Goal: Task Accomplishment & Management: Use online tool/utility

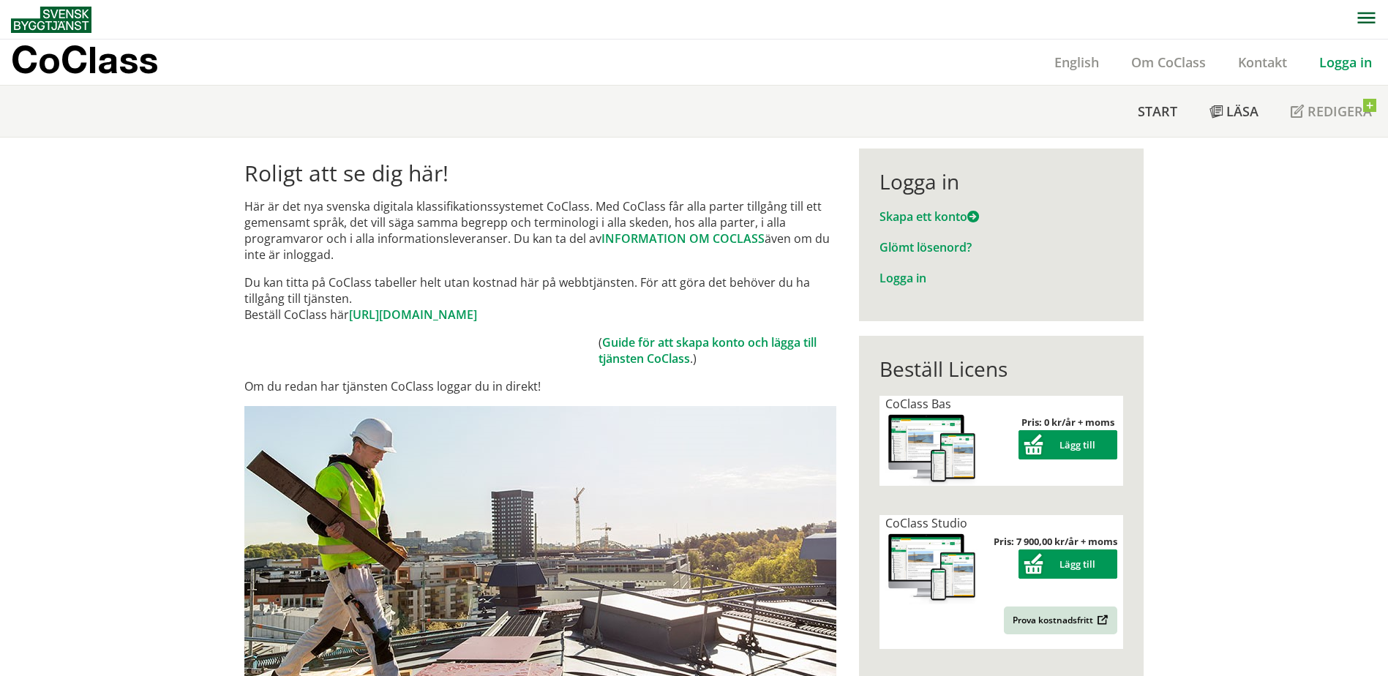
click at [1338, 61] on link "Logga in" at bounding box center [1346, 62] width 85 height 18
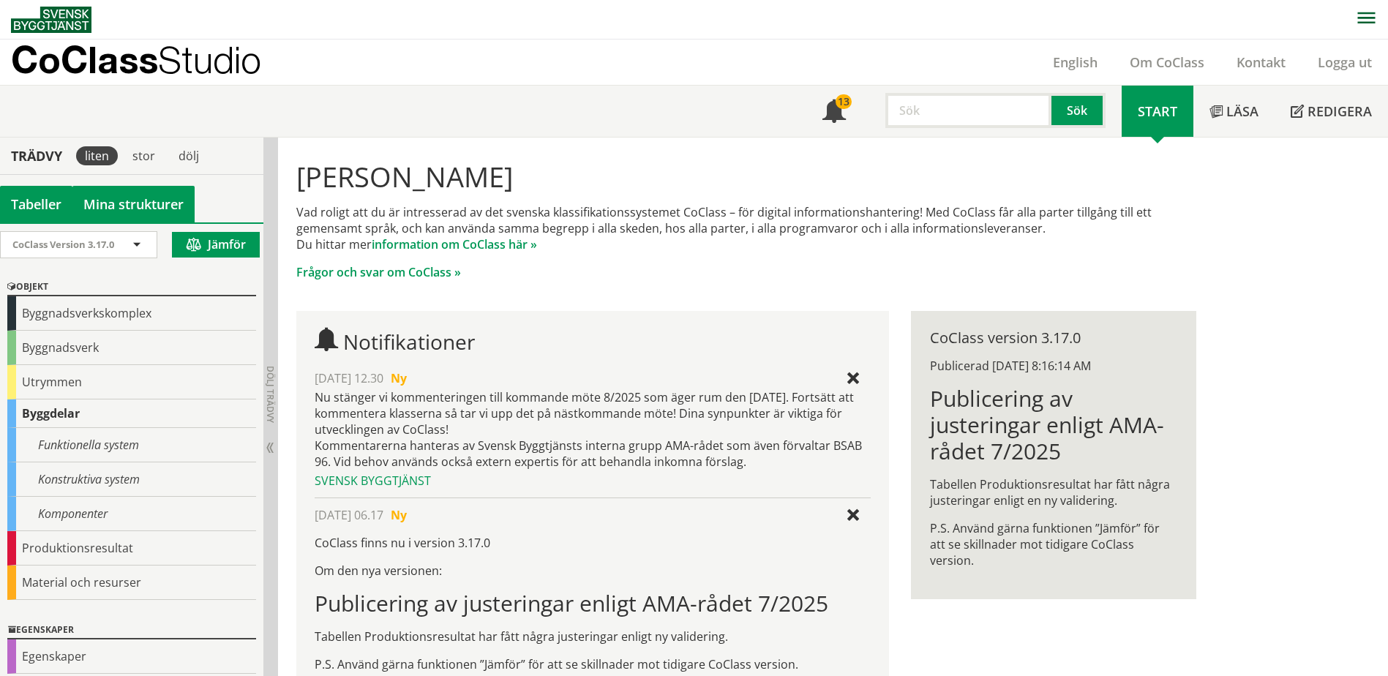
click at [138, 198] on link "Mina strukturer" at bounding box center [133, 204] width 122 height 37
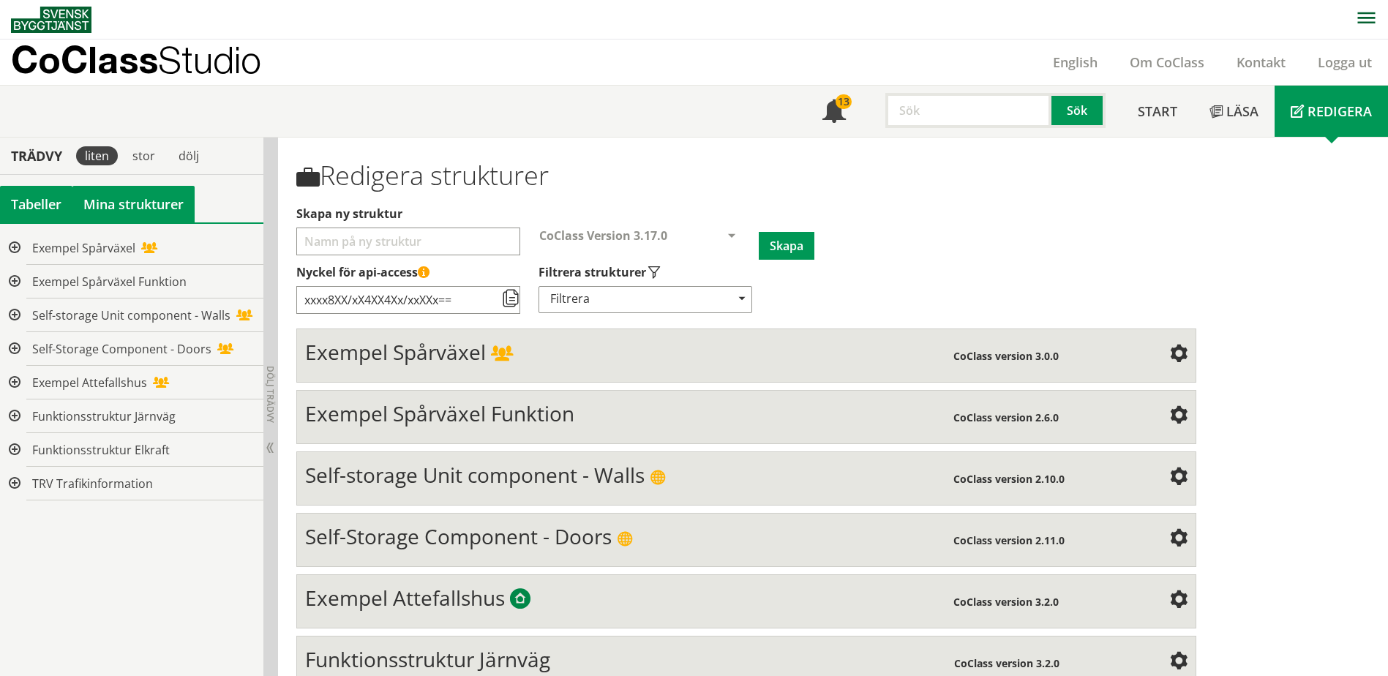
click at [51, 198] on div "Tabeller" at bounding box center [36, 204] width 72 height 37
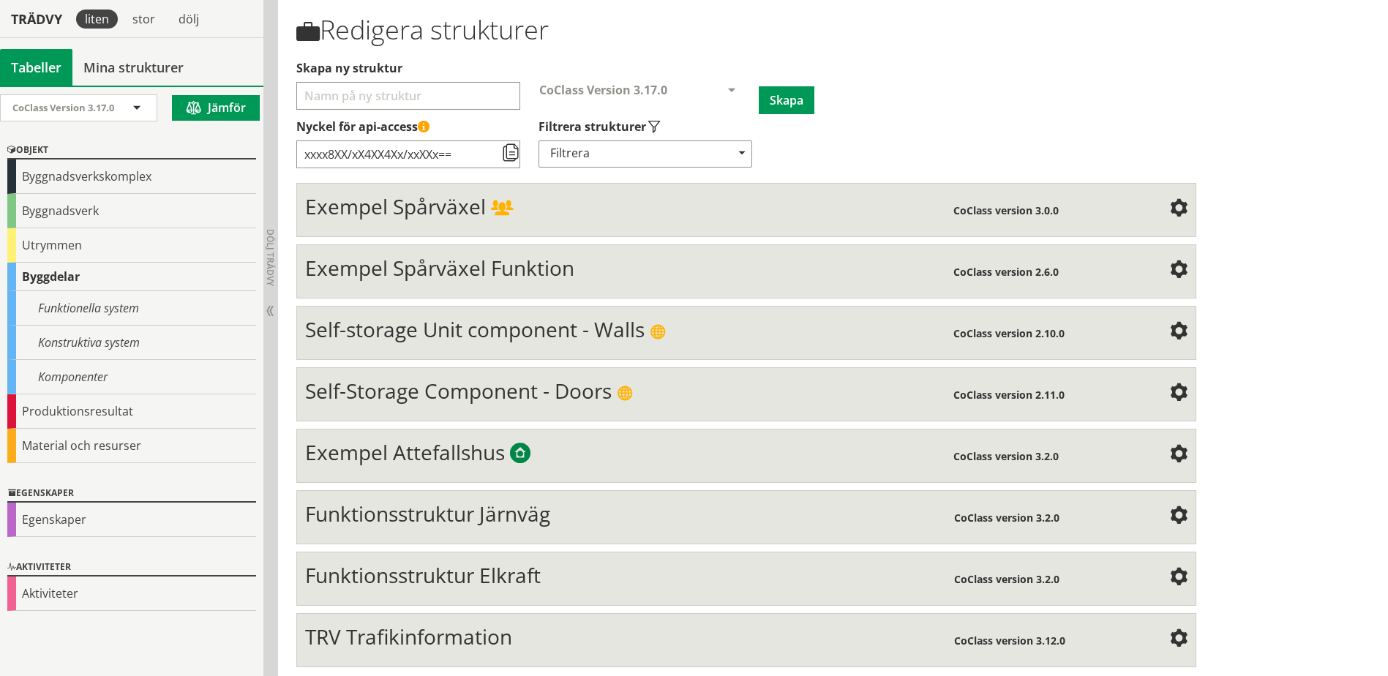
scroll to position [146, 0]
click at [468, 457] on span "Exempel Attefallshus" at bounding box center [405, 452] width 200 height 28
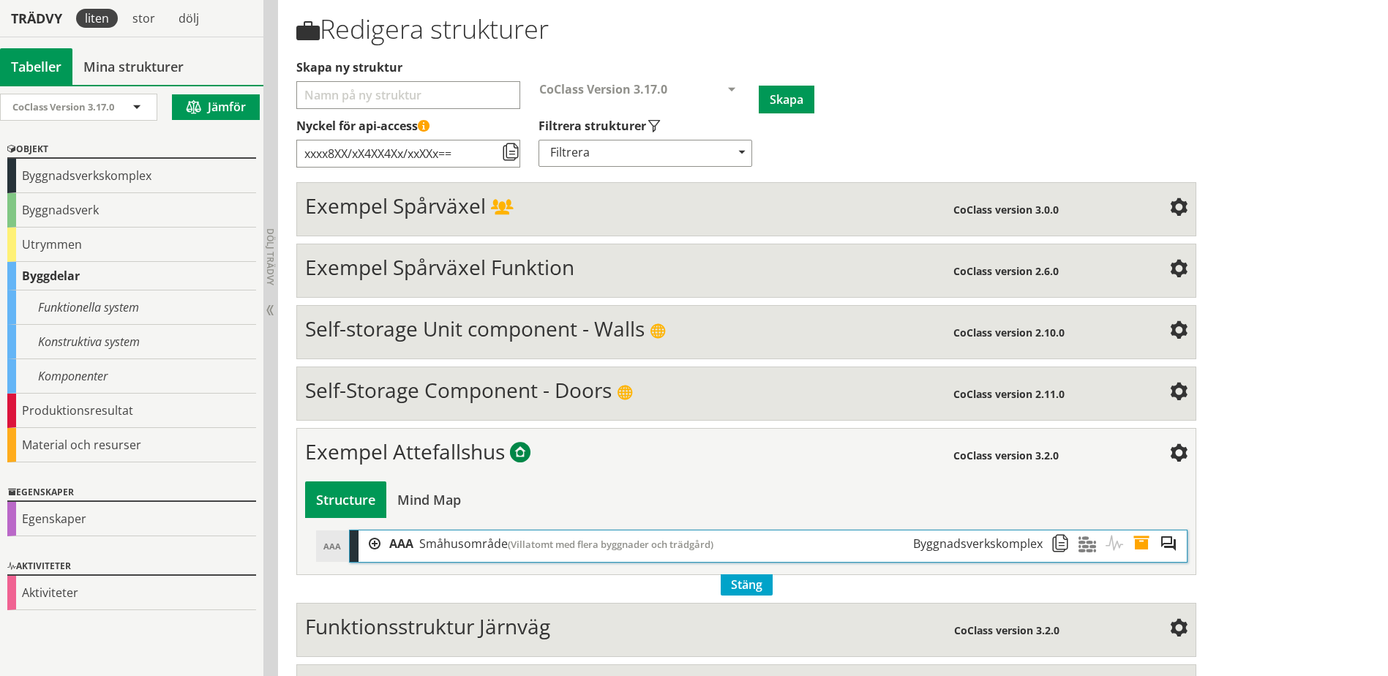
click at [375, 542] on div at bounding box center [370, 544] width 22 height 27
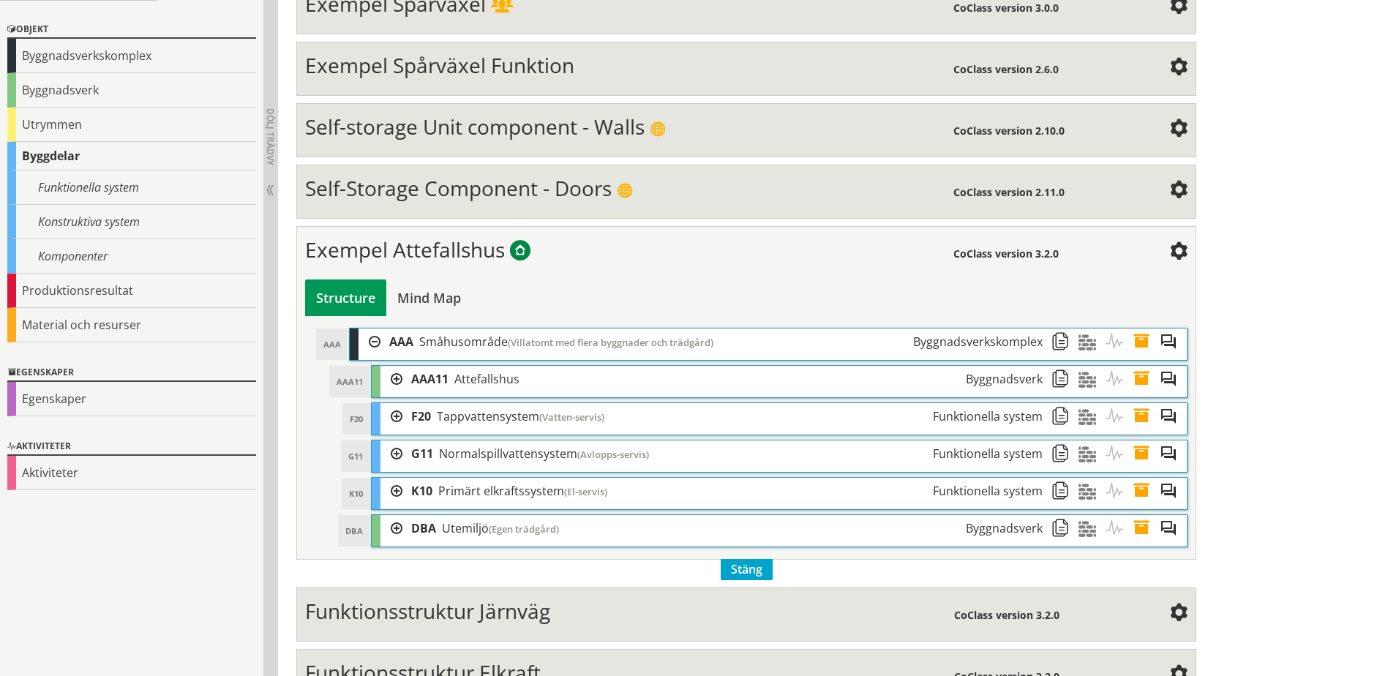
scroll to position [439, 0]
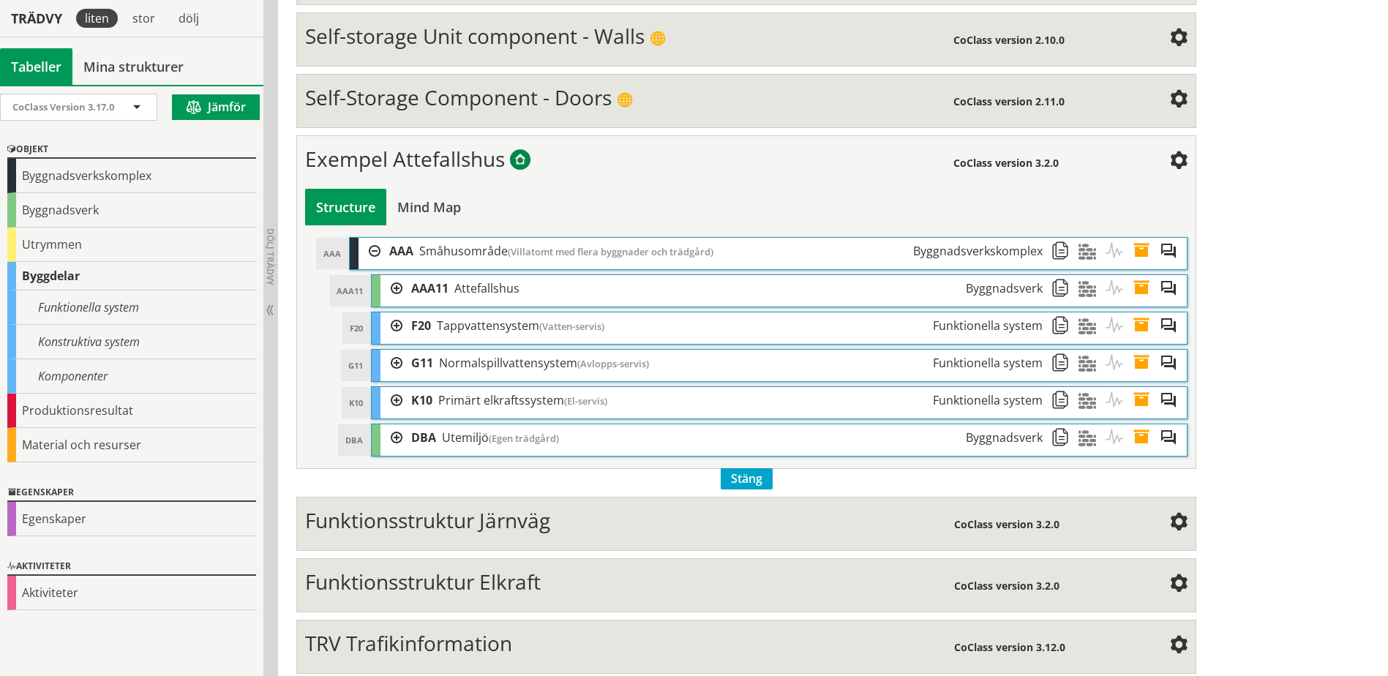
click at [398, 288] on div at bounding box center [392, 288] width 22 height 27
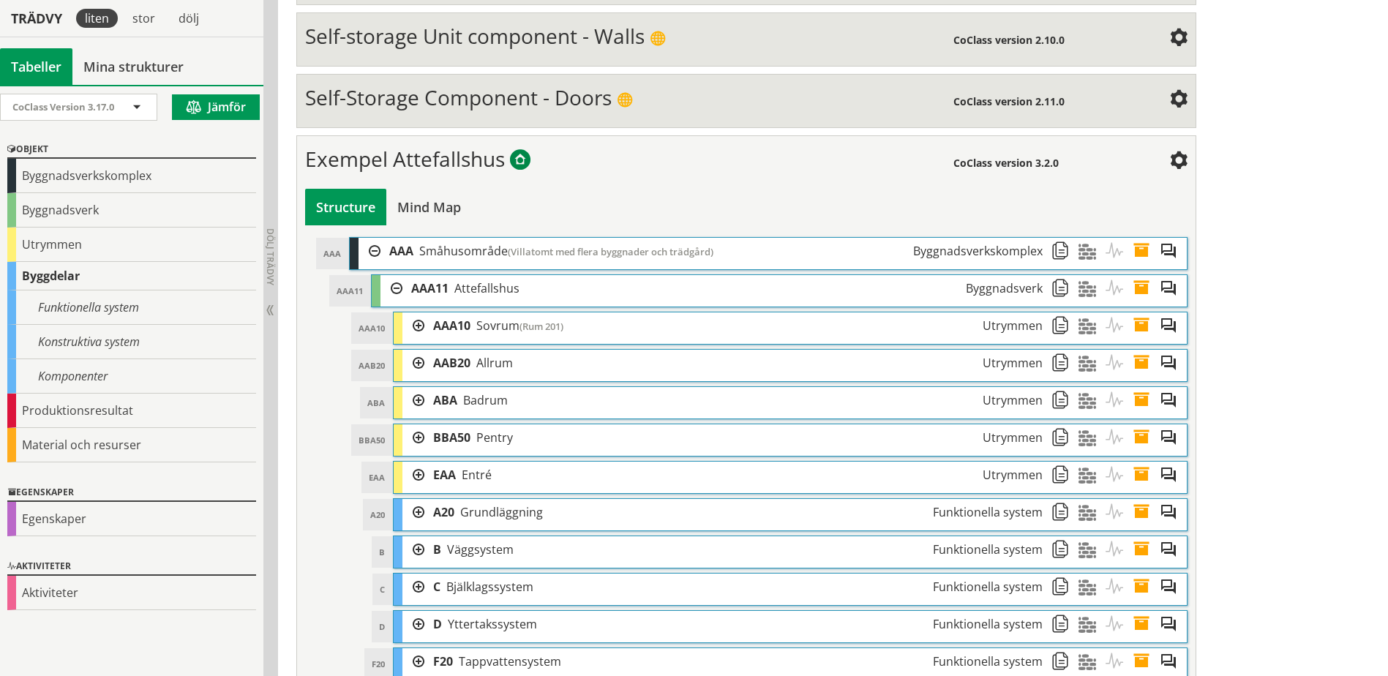
click at [416, 323] on div at bounding box center [414, 326] width 22 height 27
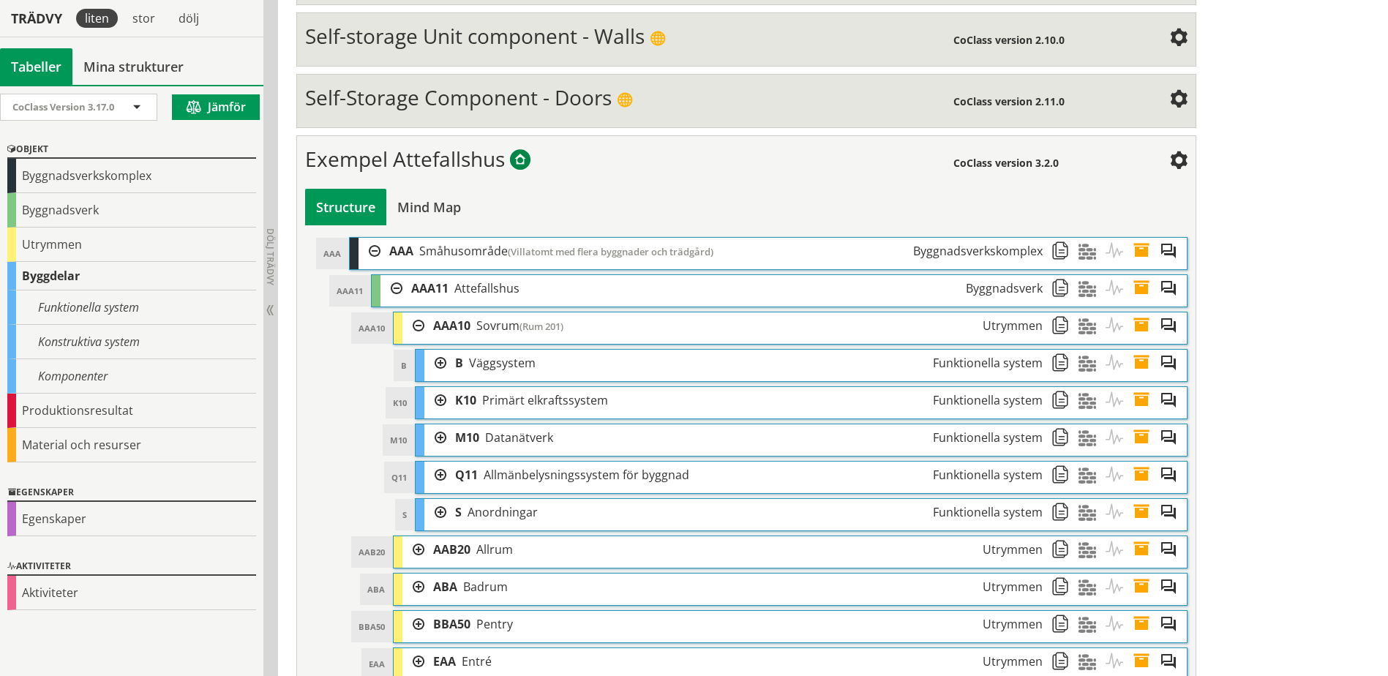
click at [444, 364] on div at bounding box center [436, 363] width 22 height 27
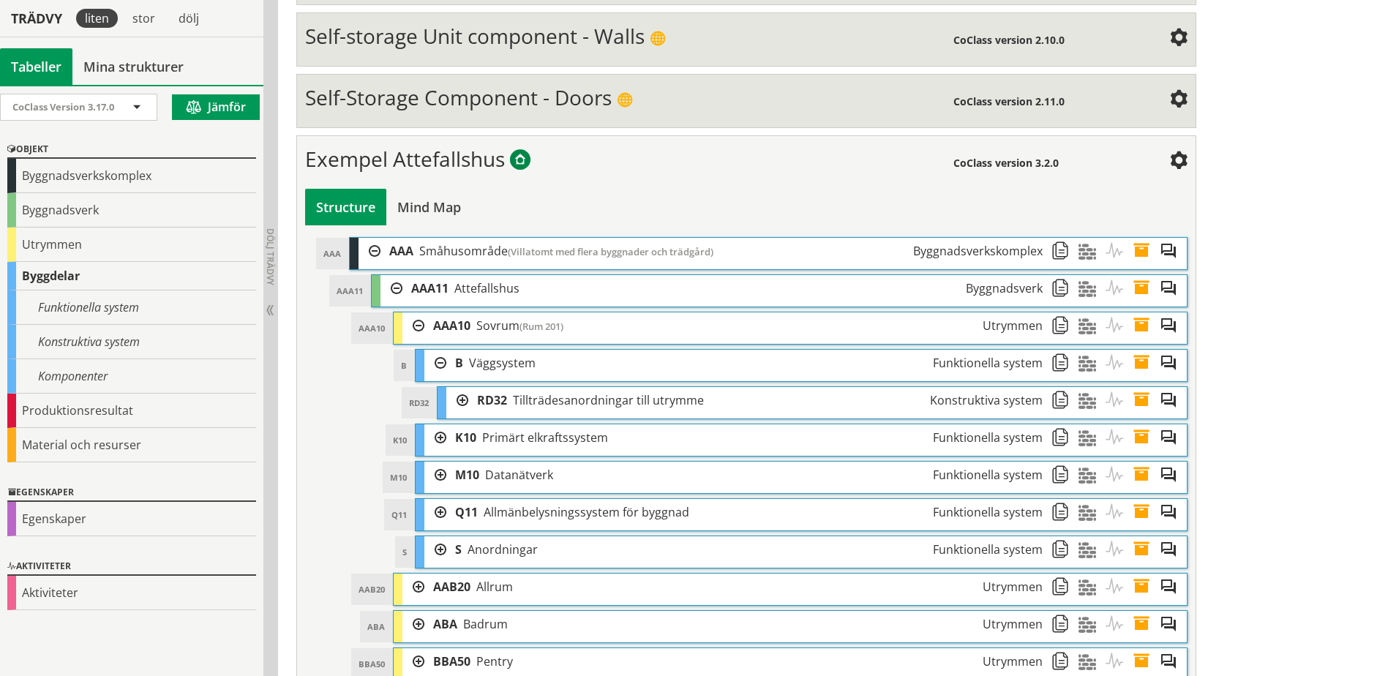
click at [464, 398] on div at bounding box center [457, 400] width 22 height 27
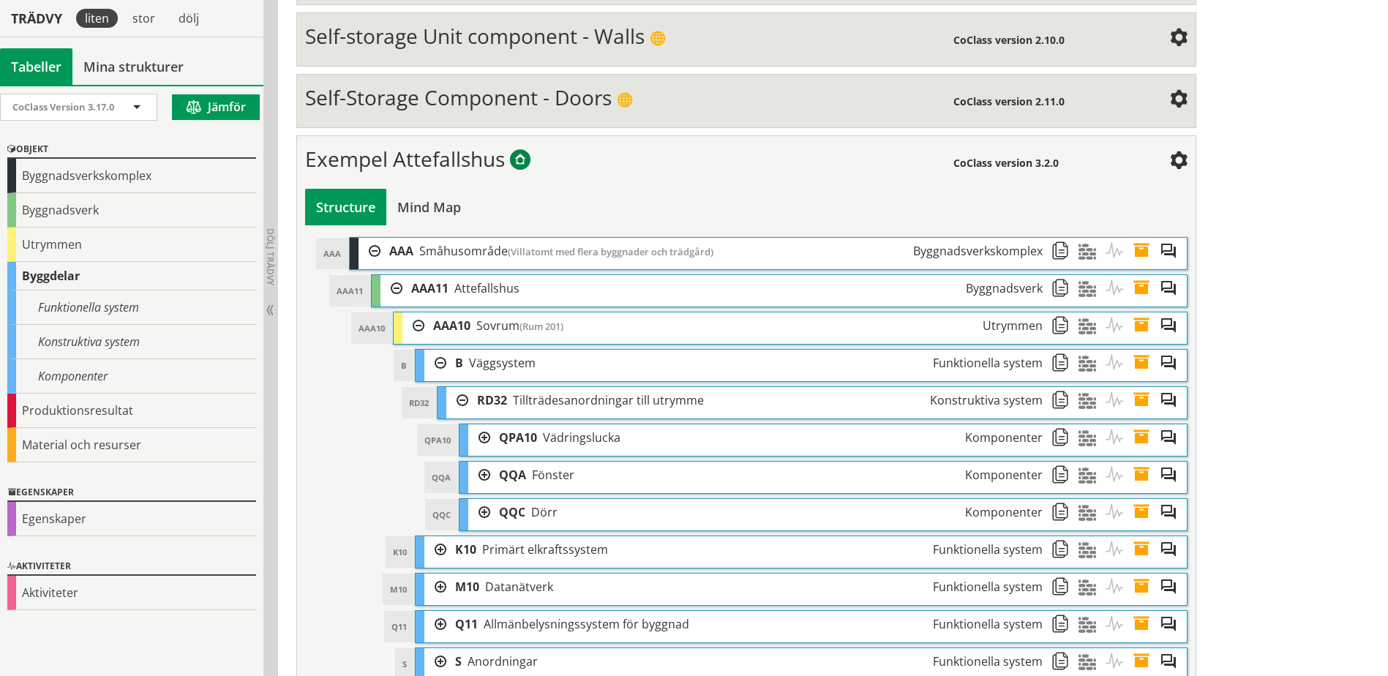
click at [486, 514] on div at bounding box center [479, 512] width 22 height 27
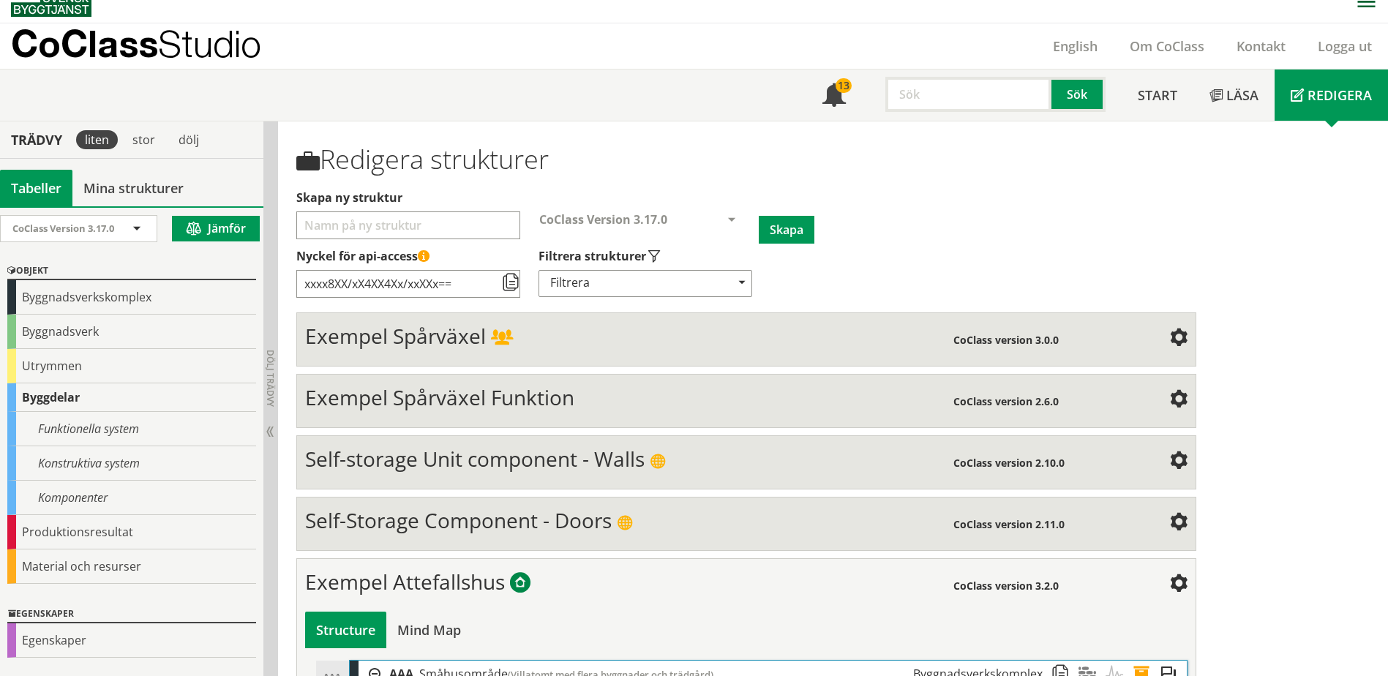
scroll to position [0, 0]
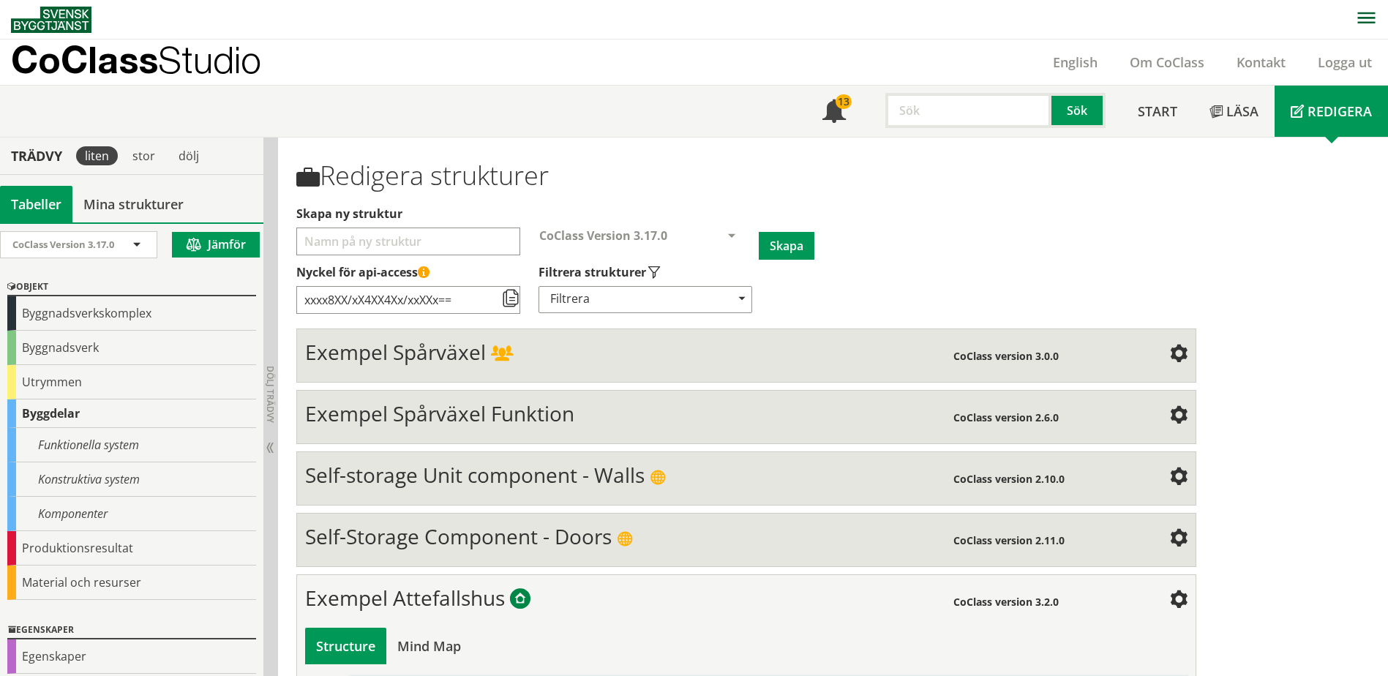
click at [42, 205] on div "Tabeller" at bounding box center [36, 204] width 72 height 37
click at [80, 504] on div "Komponenter" at bounding box center [131, 514] width 249 height 34
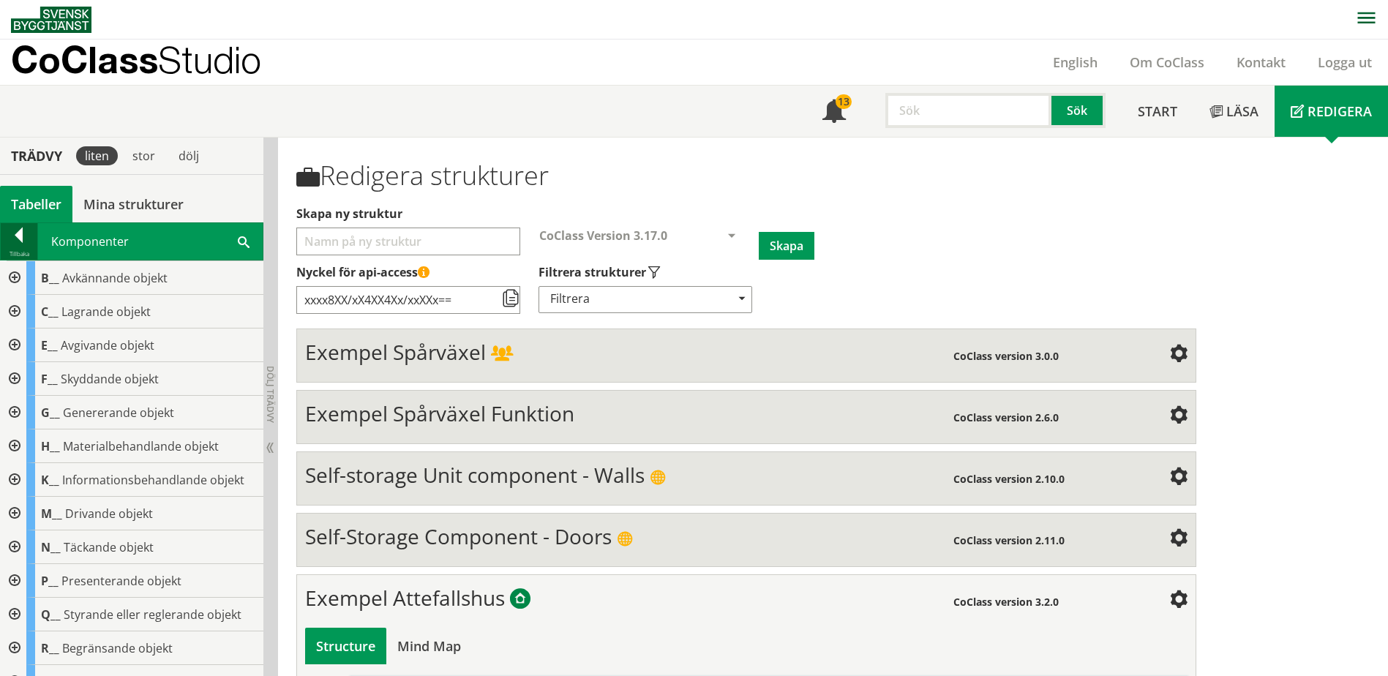
click at [23, 245] on div at bounding box center [19, 238] width 37 height 20
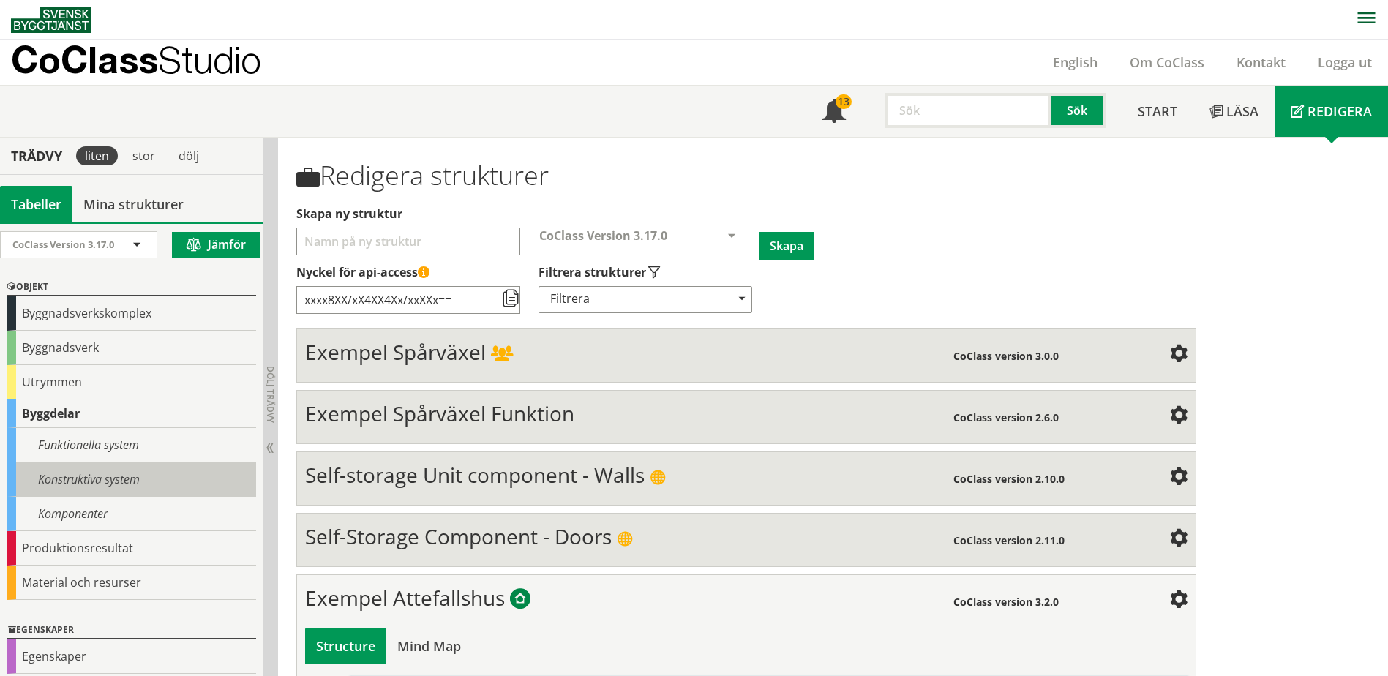
click at [65, 471] on div "Konstruktiva system" at bounding box center [131, 480] width 249 height 34
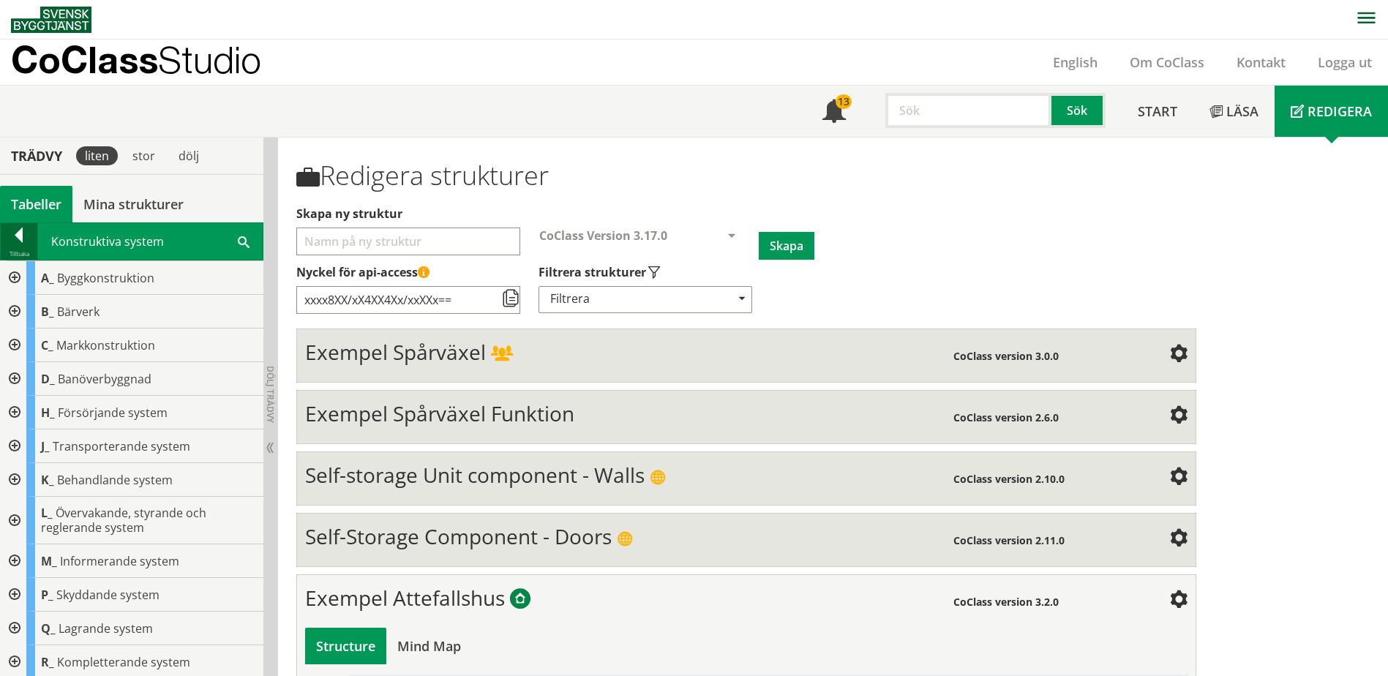
click at [22, 241] on div at bounding box center [19, 238] width 37 height 20
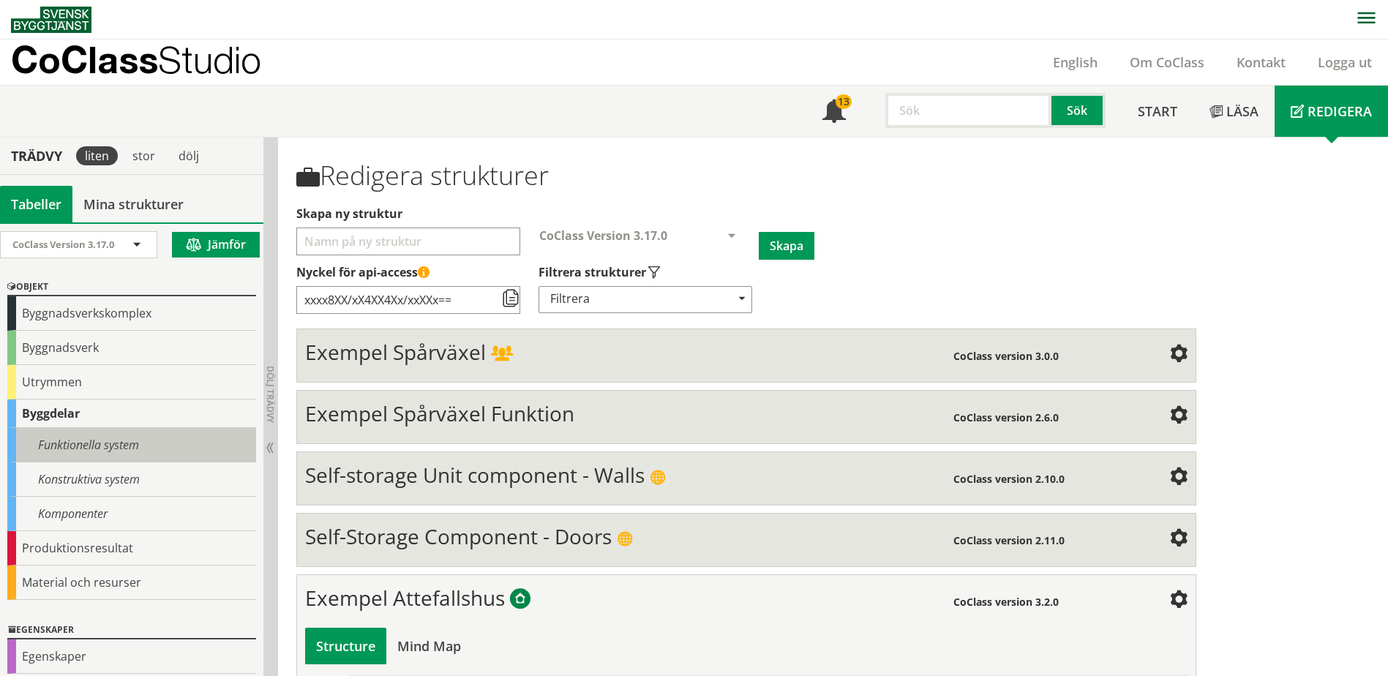
click at [61, 441] on div "Funktionella system" at bounding box center [131, 445] width 249 height 34
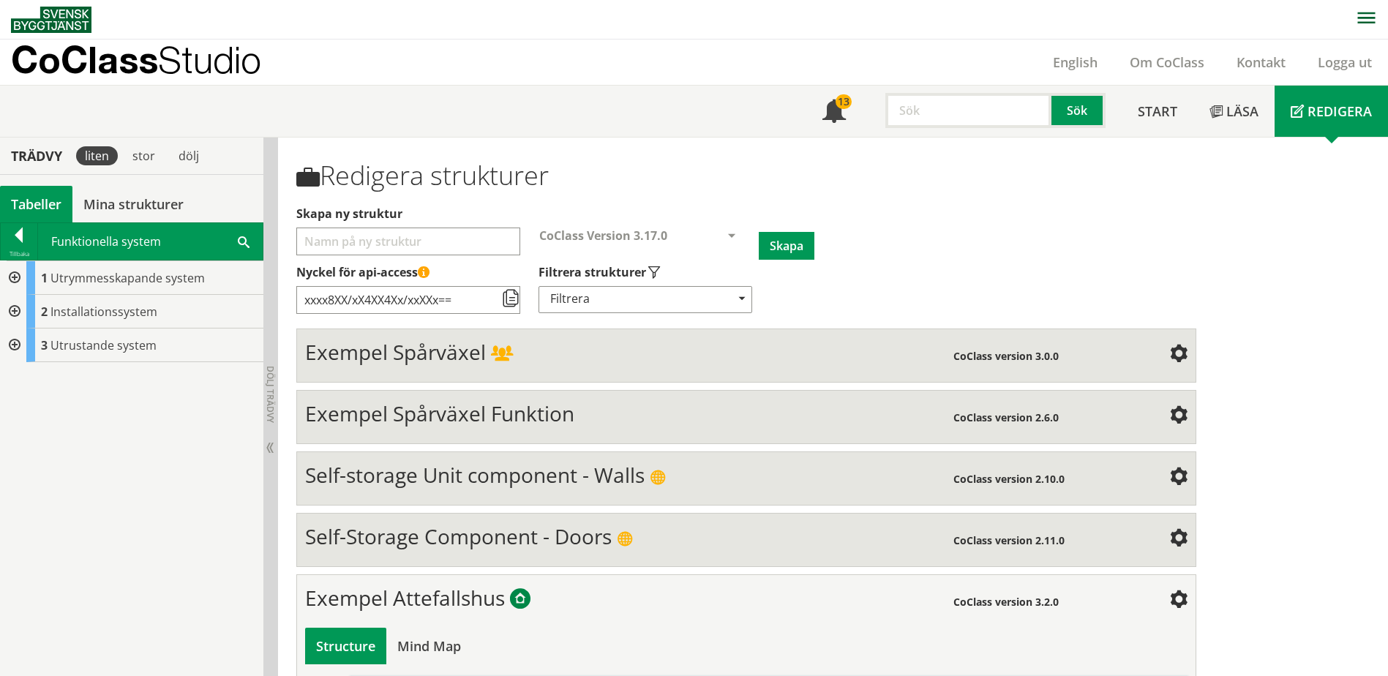
click at [13, 312] on div at bounding box center [13, 312] width 26 height 34
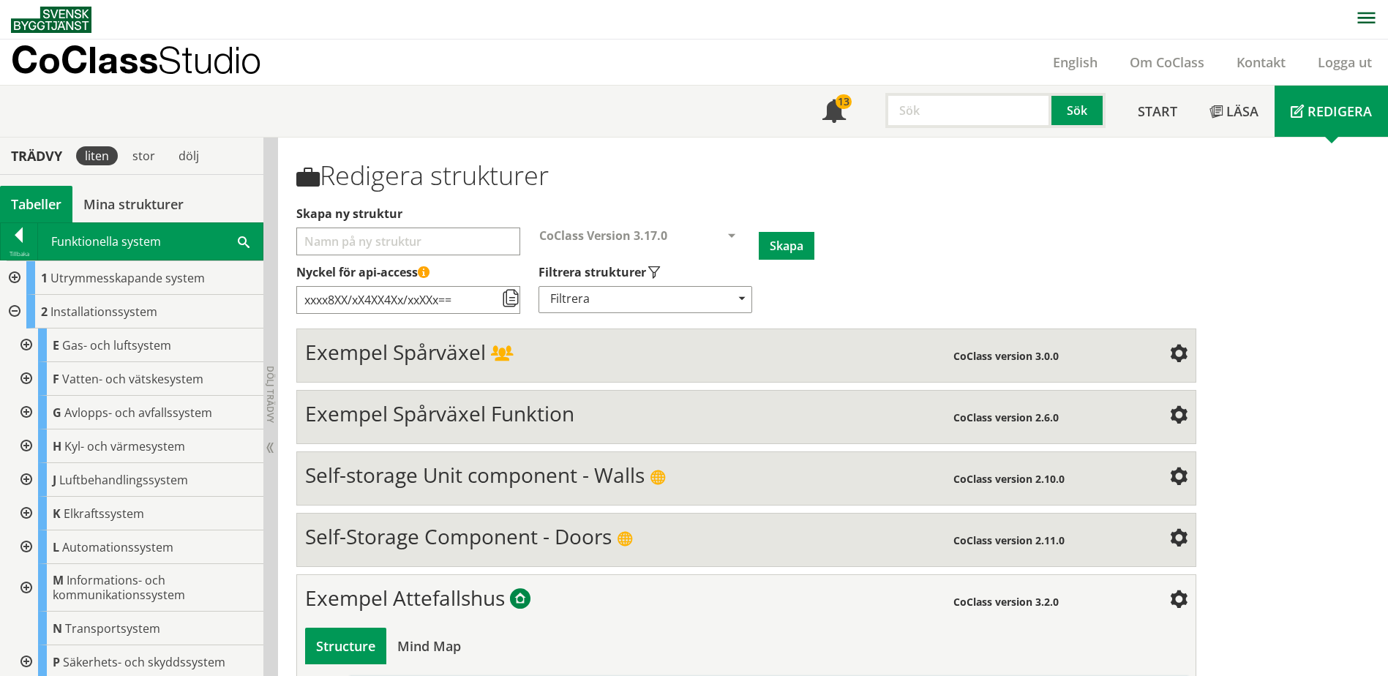
click at [26, 378] on div at bounding box center [25, 379] width 26 height 34
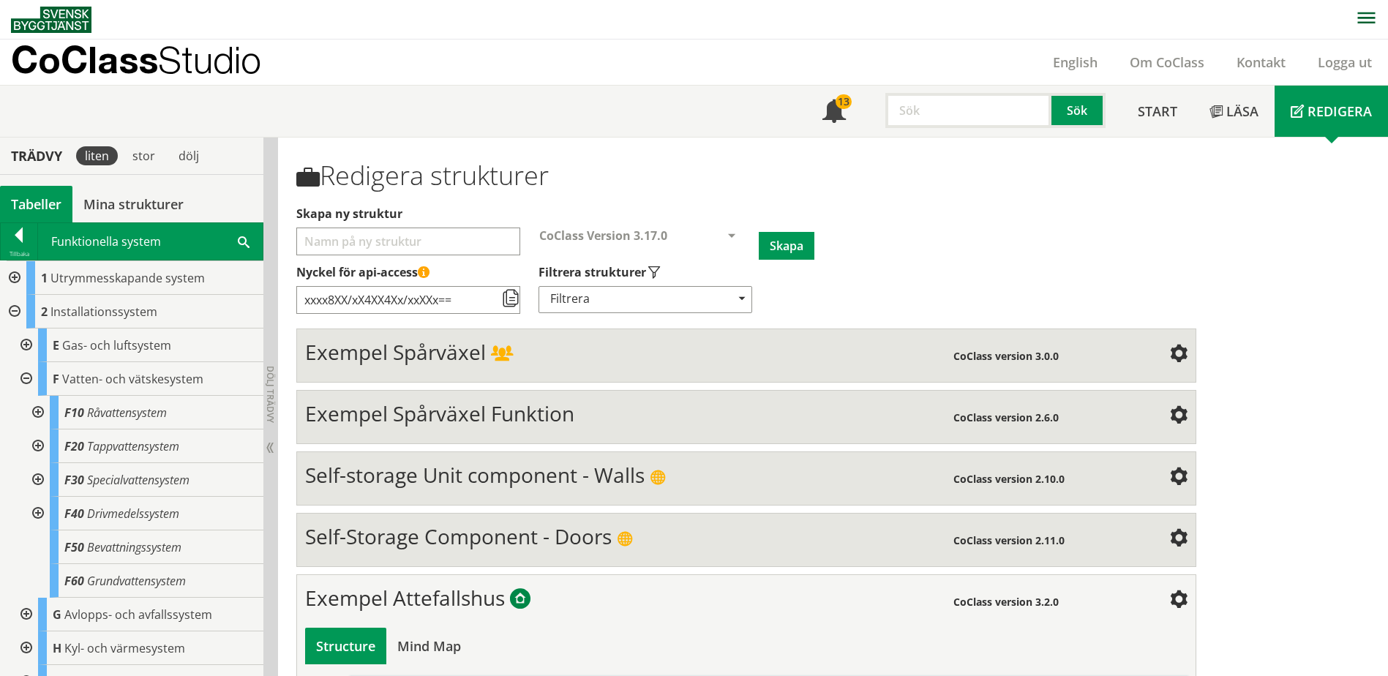
click at [39, 444] on div at bounding box center [36, 447] width 26 height 34
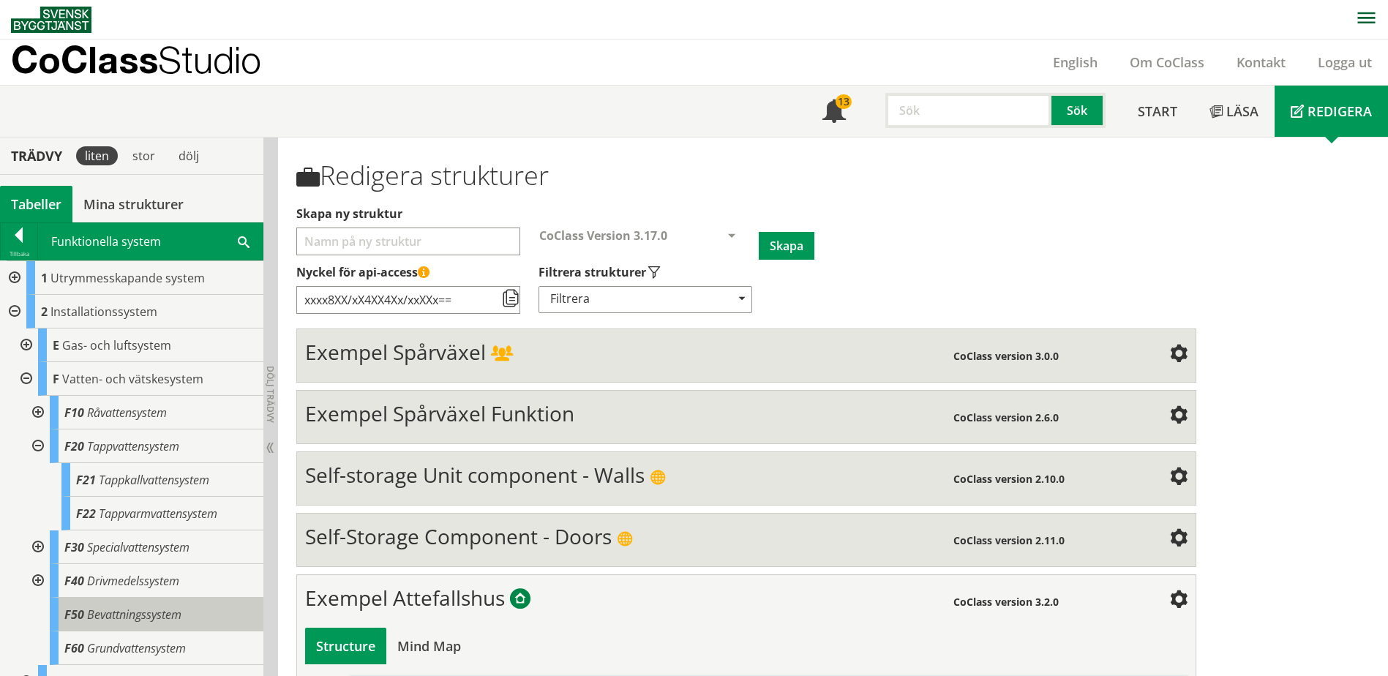
click at [124, 618] on span "Bevattningssystem" at bounding box center [134, 615] width 94 height 16
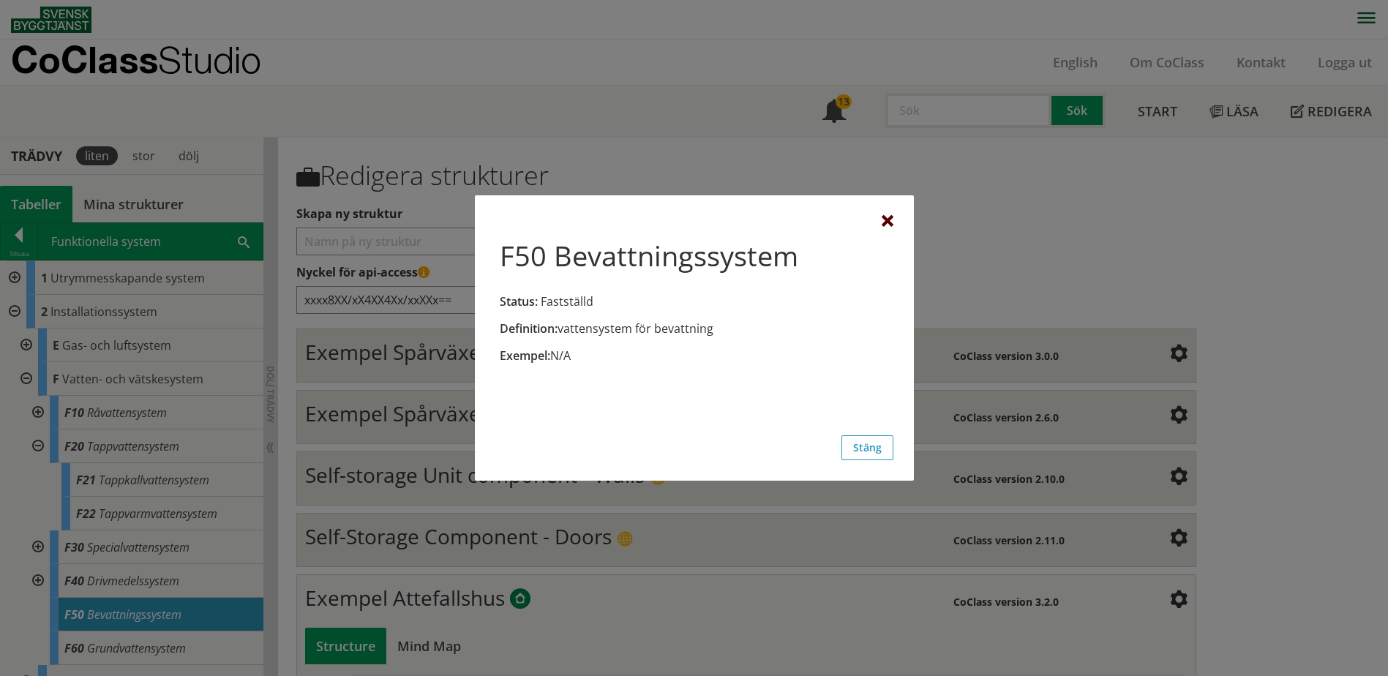
click at [890, 219] on div at bounding box center [888, 222] width 12 height 12
